Goal: Task Accomplishment & Management: Complete application form

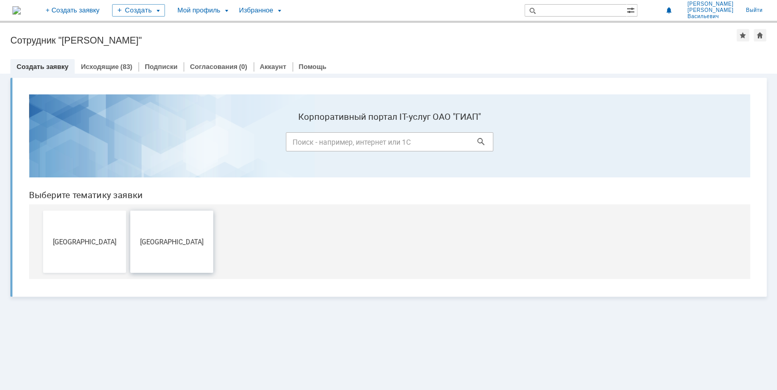
click at [161, 243] on span "[GEOGRAPHIC_DATA]" at bounding box center [171, 242] width 77 height 8
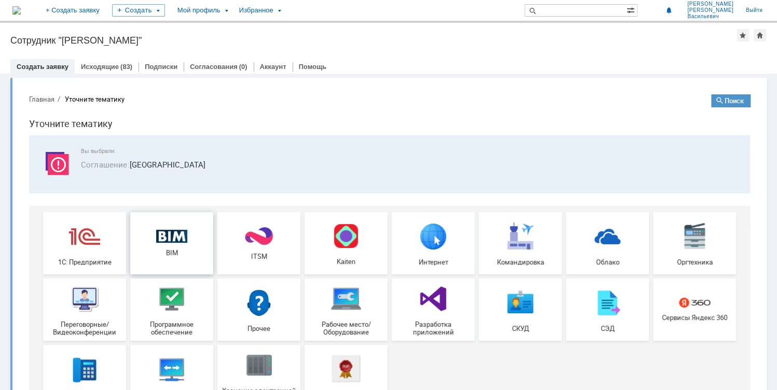
click at [176, 240] on img at bounding box center [171, 236] width 31 height 13
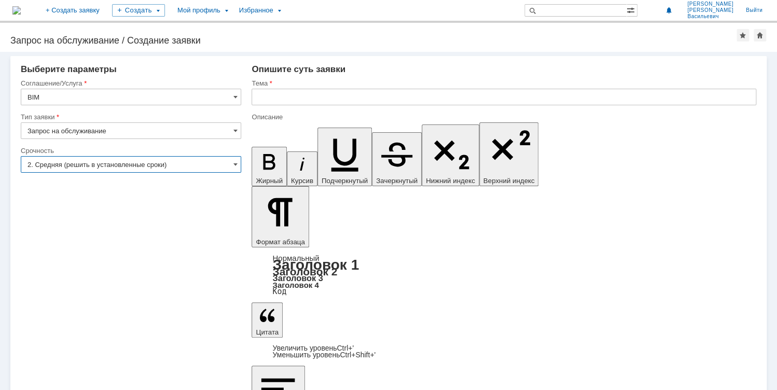
click at [150, 164] on input "2. Средняя (решить в установленные сроки)" at bounding box center [131, 164] width 221 height 17
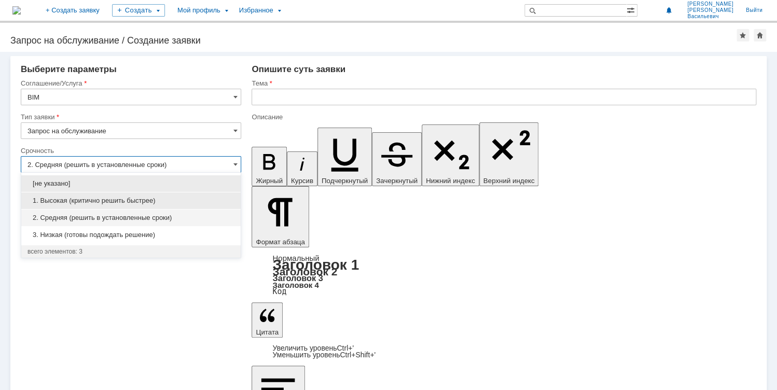
click at [120, 198] on span "1. Высокая (критично решить быстрее)" at bounding box center [130, 201] width 207 height 8
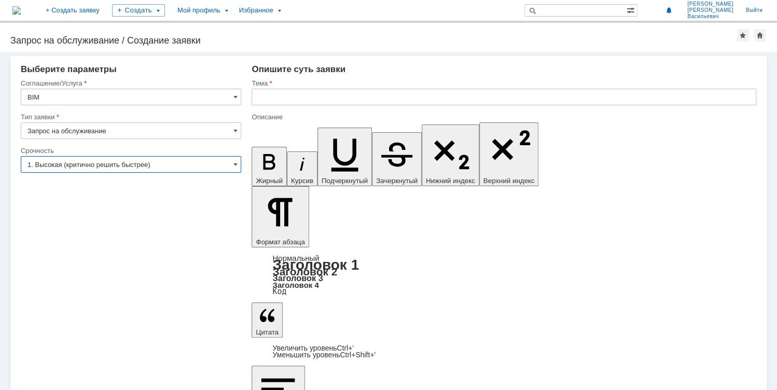
type input "1. Высокая (критично решить быстрее)"
click at [279, 93] on input "text" at bounding box center [504, 97] width 505 height 17
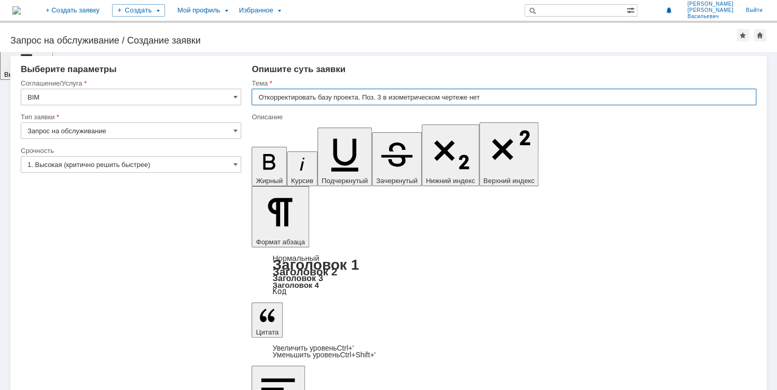
click at [390, 98] on input "Откорректировать базу проекта. Поз. 3 в изометрическом чертеже нет" at bounding box center [504, 97] width 505 height 17
click at [468, 98] on input "Откорректировать базу проекта. Поз. 3 в графике изометрическом чертеже нет" at bounding box center [504, 97] width 505 height 17
click at [500, 97] on input "Откорректировать базу проекта. Поз. 3 в графике изометрического чертеже нет" at bounding box center [504, 97] width 505 height 17
click at [515, 97] on input "Откорректировать базу проекта. Поз. 3 в графике изометрического чертежа нет" at bounding box center [504, 97] width 505 height 17
click at [504, 98] on input "Откорректировать базу проекта. Поз. 3 в графике изометрического чертежа нет" at bounding box center [504, 97] width 505 height 17
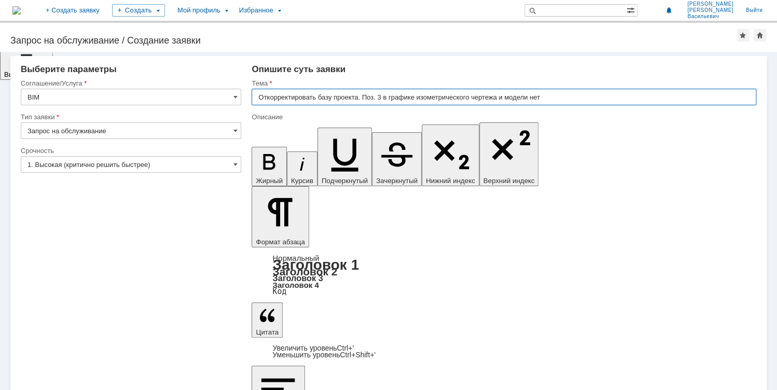
click at [548, 99] on input "Откорректировать базу проекта. Поз. 3 в графике изометрического чертежа и модел…" at bounding box center [504, 97] width 505 height 17
type input "Откорректировать базу проекта. Поз. 3 в графике изометрического чертежа и модел…"
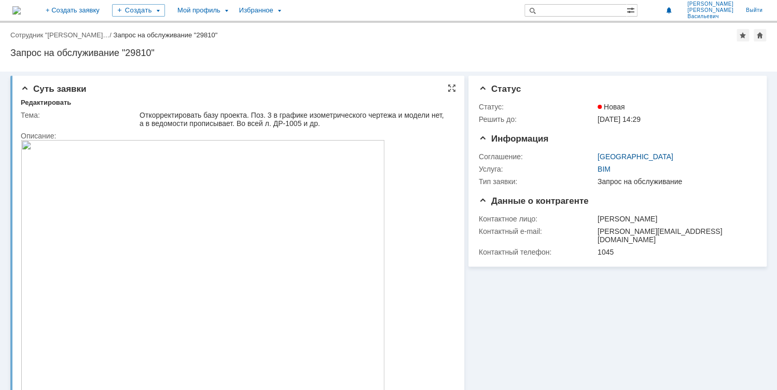
click at [170, 120] on div "Откорректировать базу проекта. Поз. 3 в графике изометрического чертежа и модел…" at bounding box center [295, 119] width 310 height 17
click at [305, 118] on div "Откорректировать базу проекта. Поз. 3 в графике изометрического чертежа и модел…" at bounding box center [295, 119] width 310 height 17
click at [52, 104] on div "Редактировать" at bounding box center [46, 103] width 50 height 8
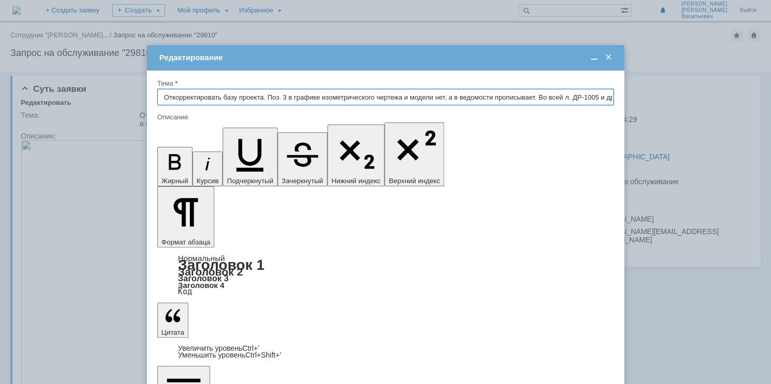
scroll to position [0, 11]
click at [162, 97] on input "Откорректировать базу проекта. Поз. 3 в графике изометрического чертежа и модел…" at bounding box center [385, 97] width 457 height 17
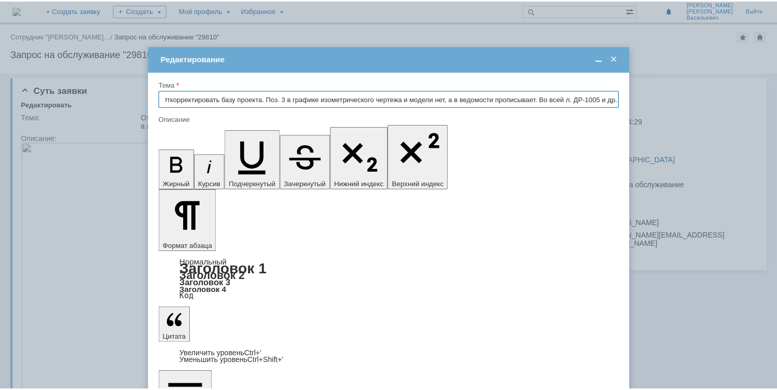
scroll to position [0, 0]
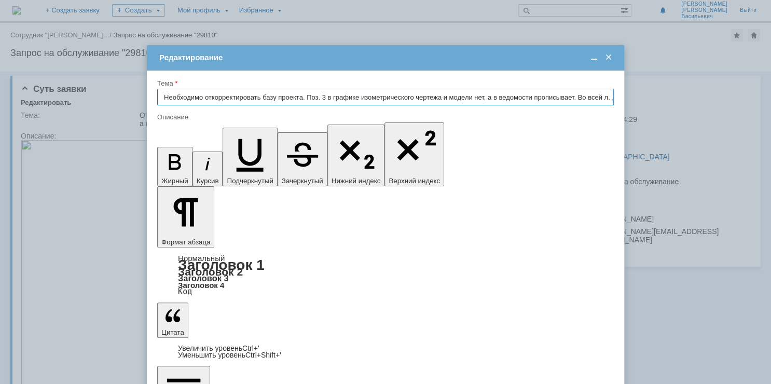
type input "Необходимо откорректировать базу проекта. Поз. 3 в графике изометрического черт…"
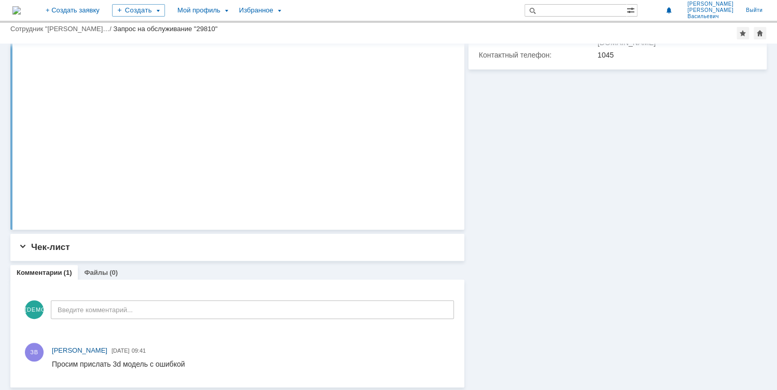
scroll to position [171, 0]
click at [446, 288] on div at bounding box center [450, 290] width 8 height 8
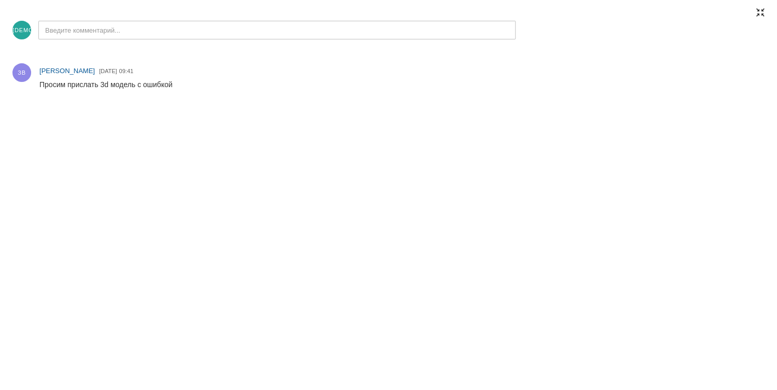
click at [762, 10] on div at bounding box center [761, 12] width 8 height 8
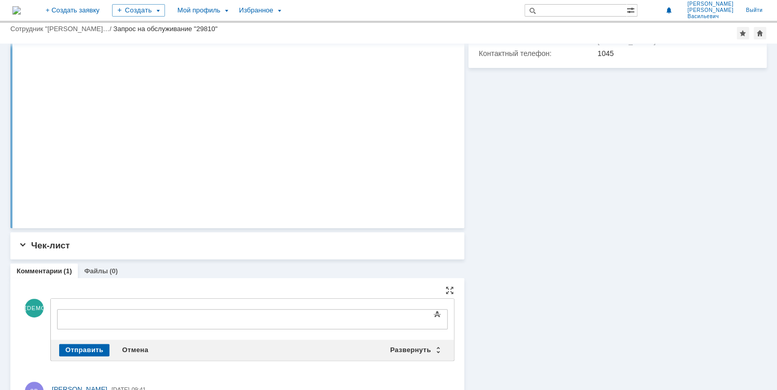
scroll to position [0, 0]
click at [418, 349] on div "Развернуть" at bounding box center [415, 350] width 62 height 12
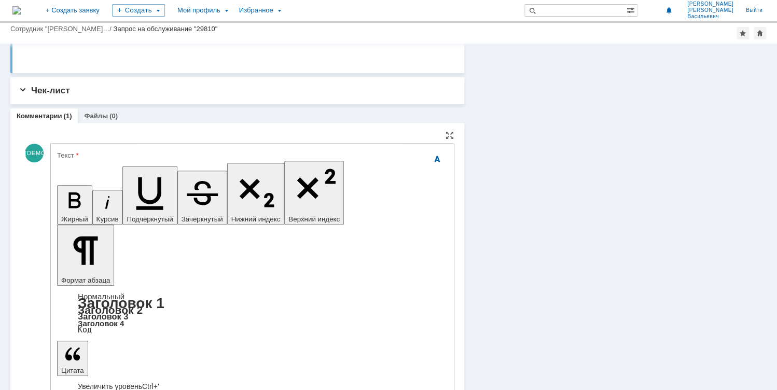
scroll to position [337, 0]
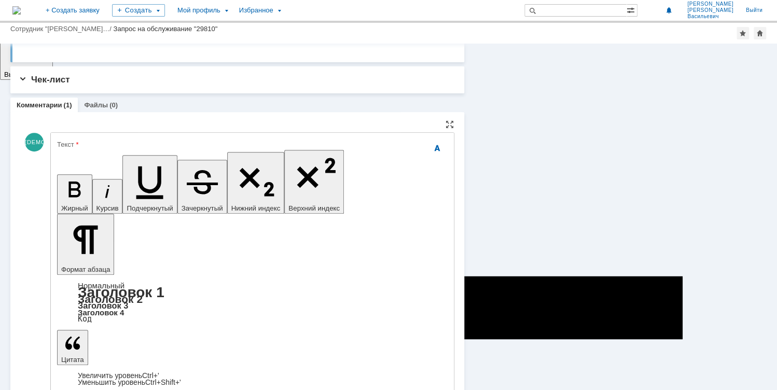
click at [90, 144] on div "Текст" at bounding box center [251, 144] width 389 height 7
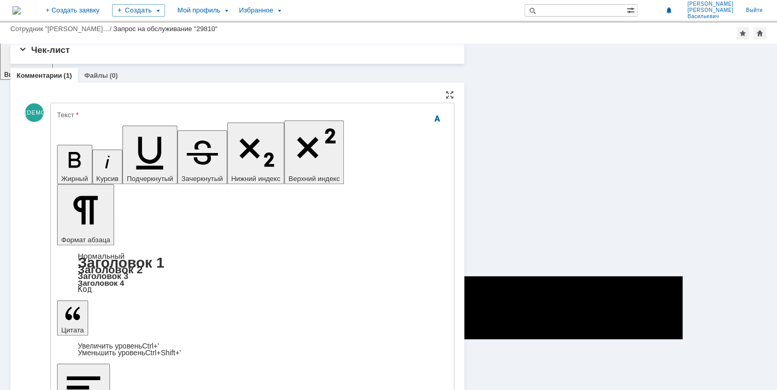
scroll to position [378, 0]
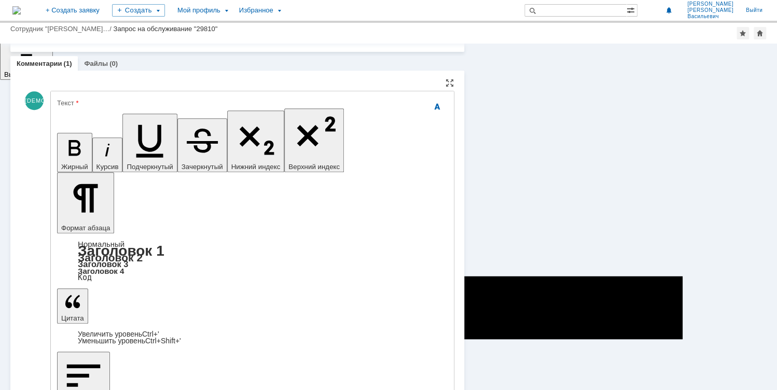
click at [102, 101] on div "Текст" at bounding box center [251, 103] width 389 height 7
click at [70, 104] on div "Текст" at bounding box center [251, 103] width 389 height 7
click at [86, 103] on div "Текст" at bounding box center [251, 103] width 389 height 7
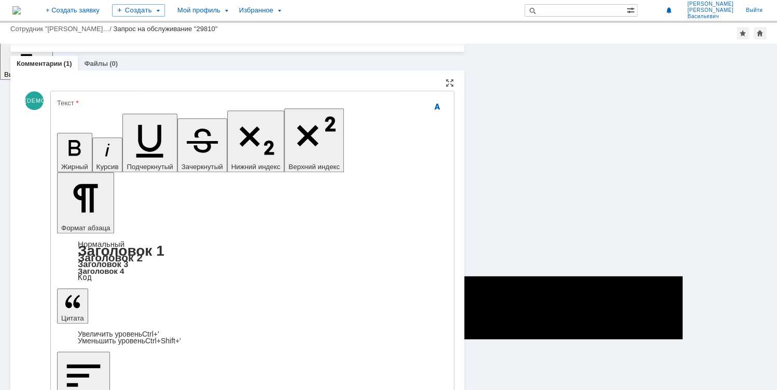
click at [86, 103] on div "Текст" at bounding box center [251, 103] width 389 height 7
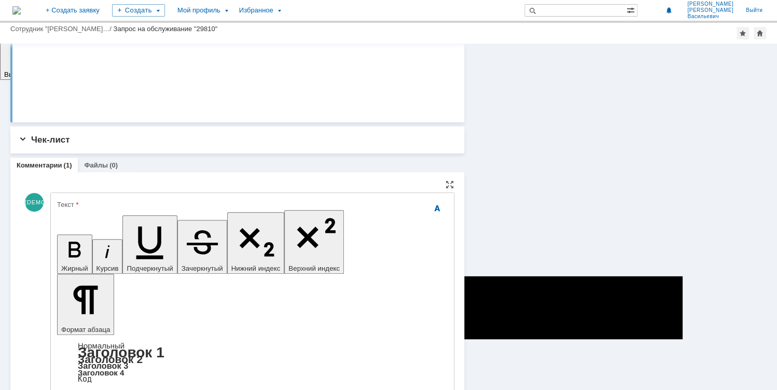
scroll to position [295, 0]
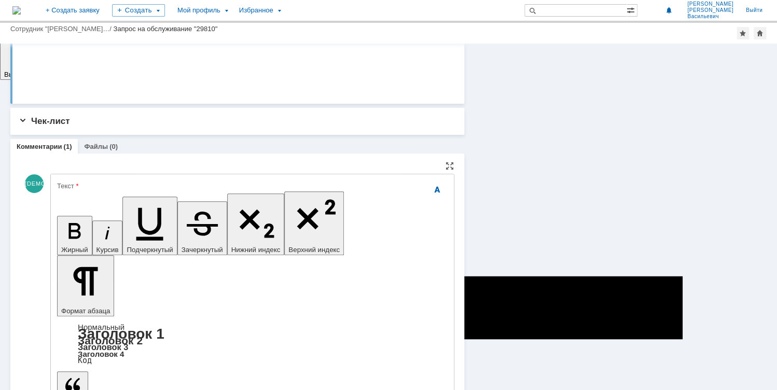
click at [92, 185] on div "Текст" at bounding box center [251, 186] width 389 height 7
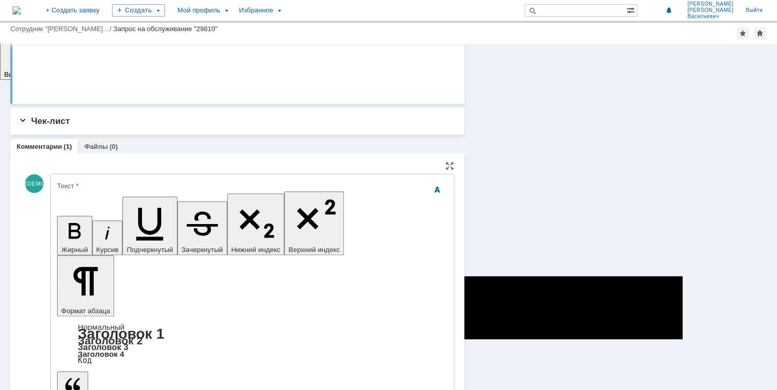
scroll to position [4, 0]
drag, startPoint x: 208, startPoint y: 2703, endPoint x: 190, endPoint y: 2704, distance: 18.2
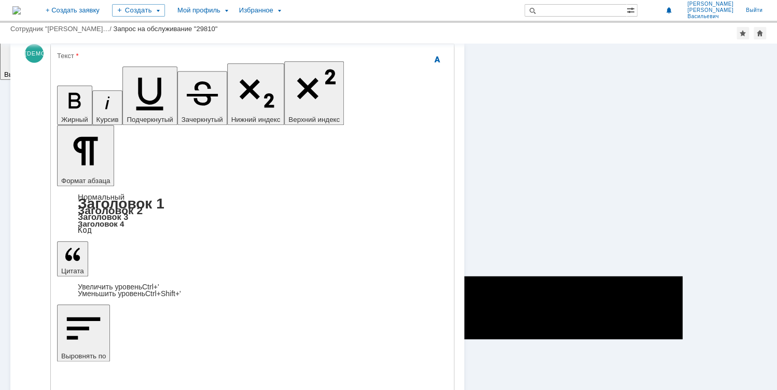
scroll to position [427, 0]
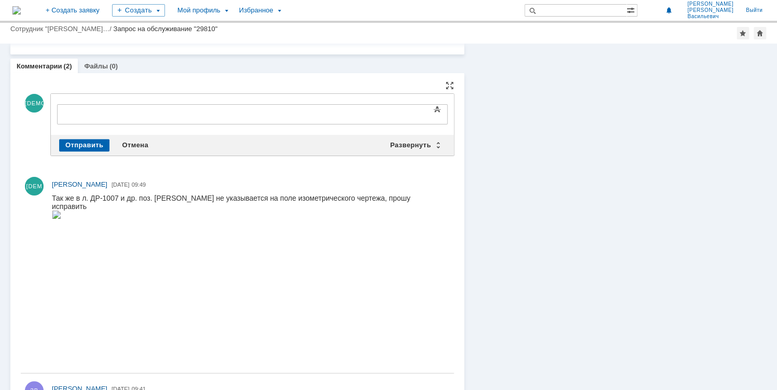
scroll to position [0, 0]
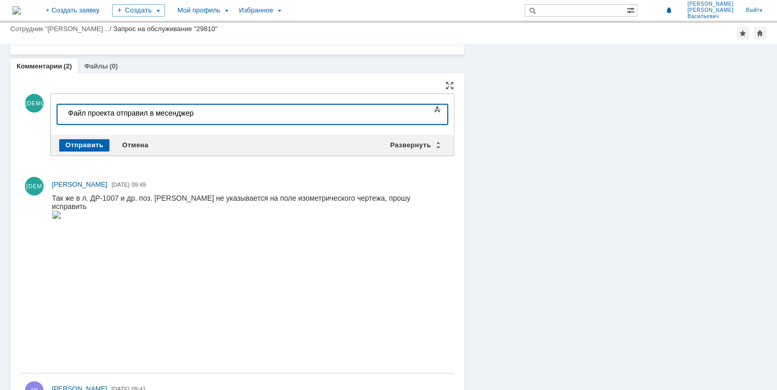
click at [168, 114] on div "Файл проекта отправил в месенджер" at bounding box center [141, 113] width 147 height 8
click at [198, 114] on div "Файл проекта отправил в мессенджер" at bounding box center [141, 117] width 147 height 17
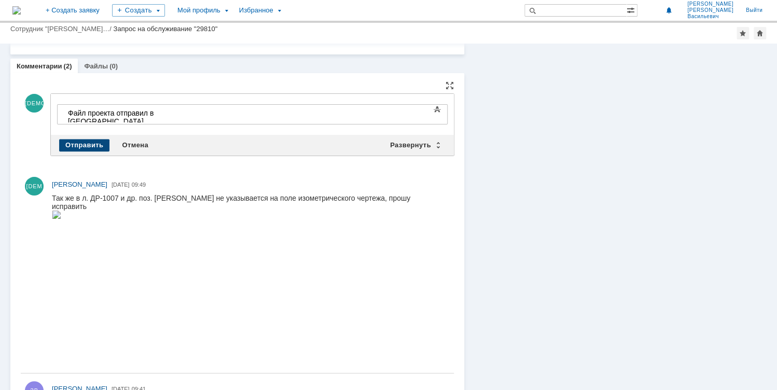
click at [76, 141] on div "Отправить" at bounding box center [84, 145] width 50 height 12
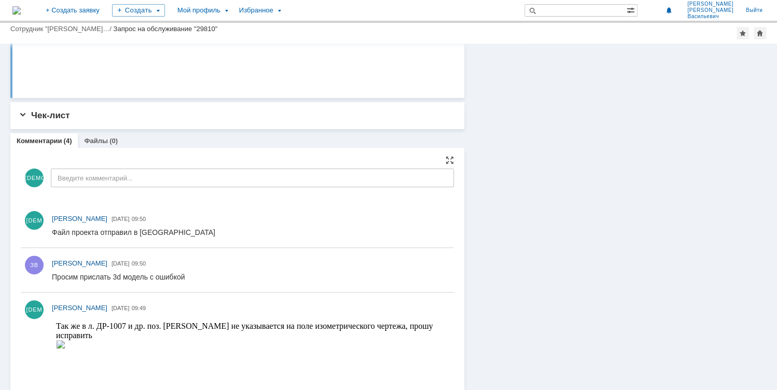
scroll to position [376, 0]
